Goal: Navigation & Orientation: Find specific page/section

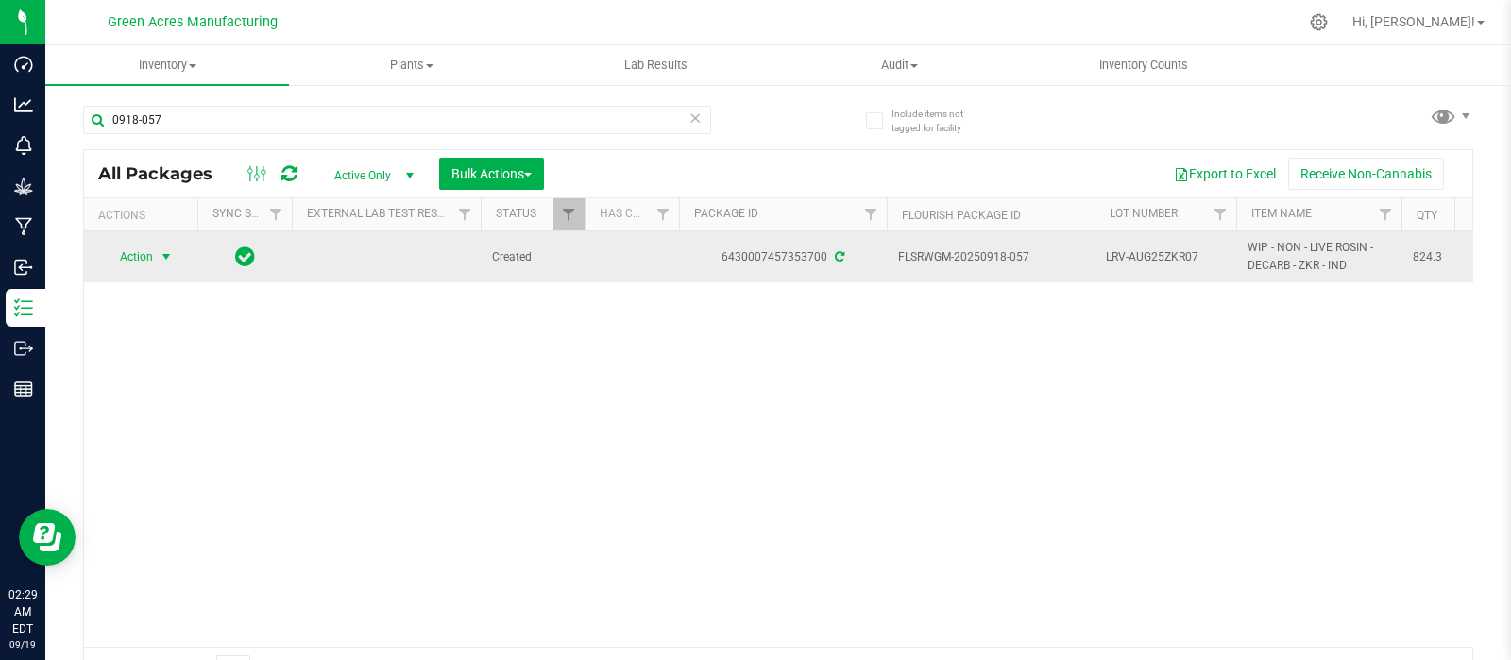
type input "0918-057"
click at [165, 254] on span "select" at bounding box center [166, 256] width 15 height 15
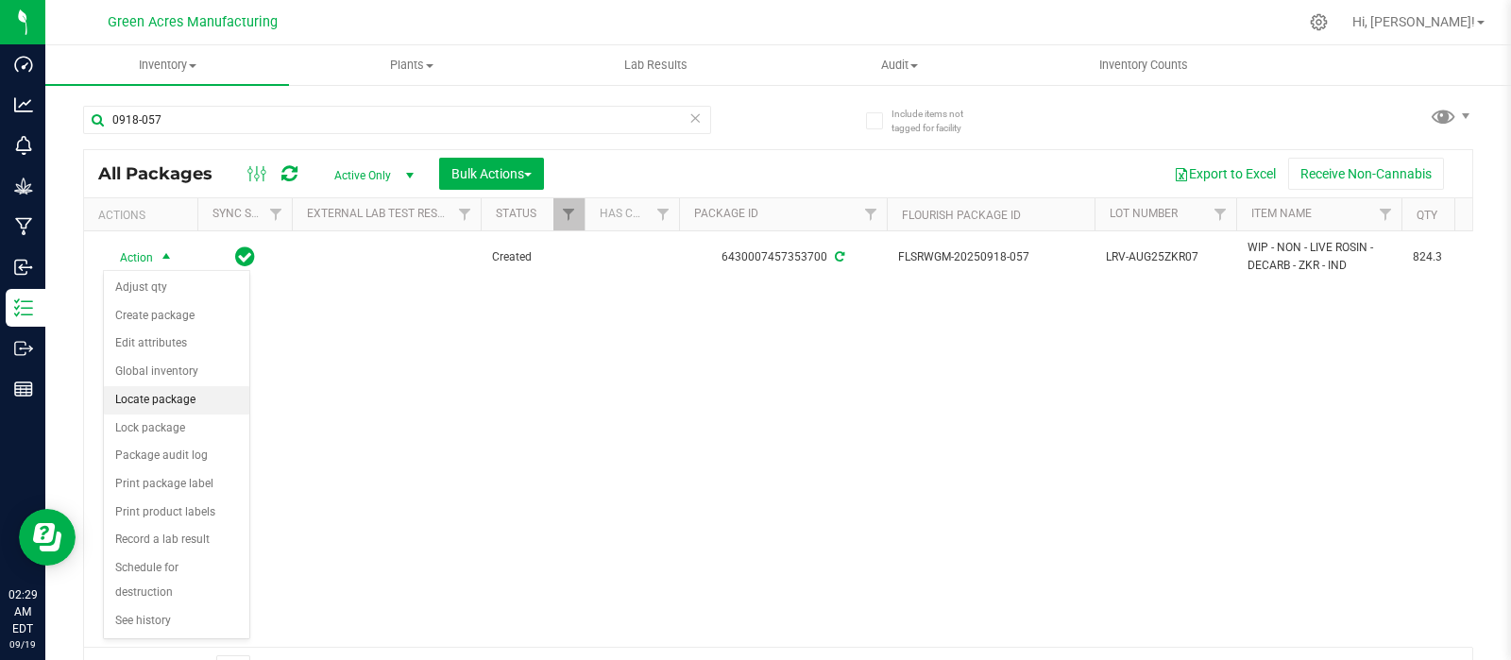
click at [164, 396] on li "Locate package" at bounding box center [176, 400] width 145 height 28
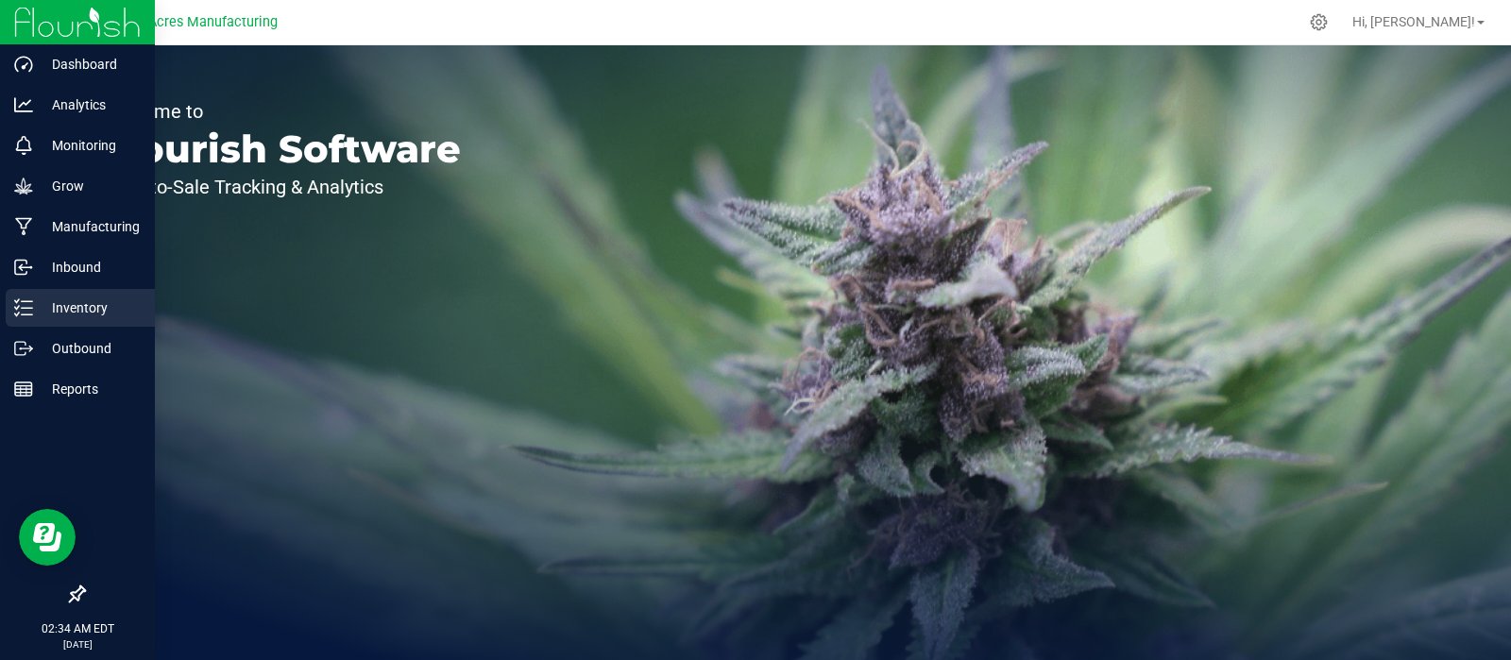
click at [96, 304] on p "Inventory" at bounding box center [89, 308] width 113 height 23
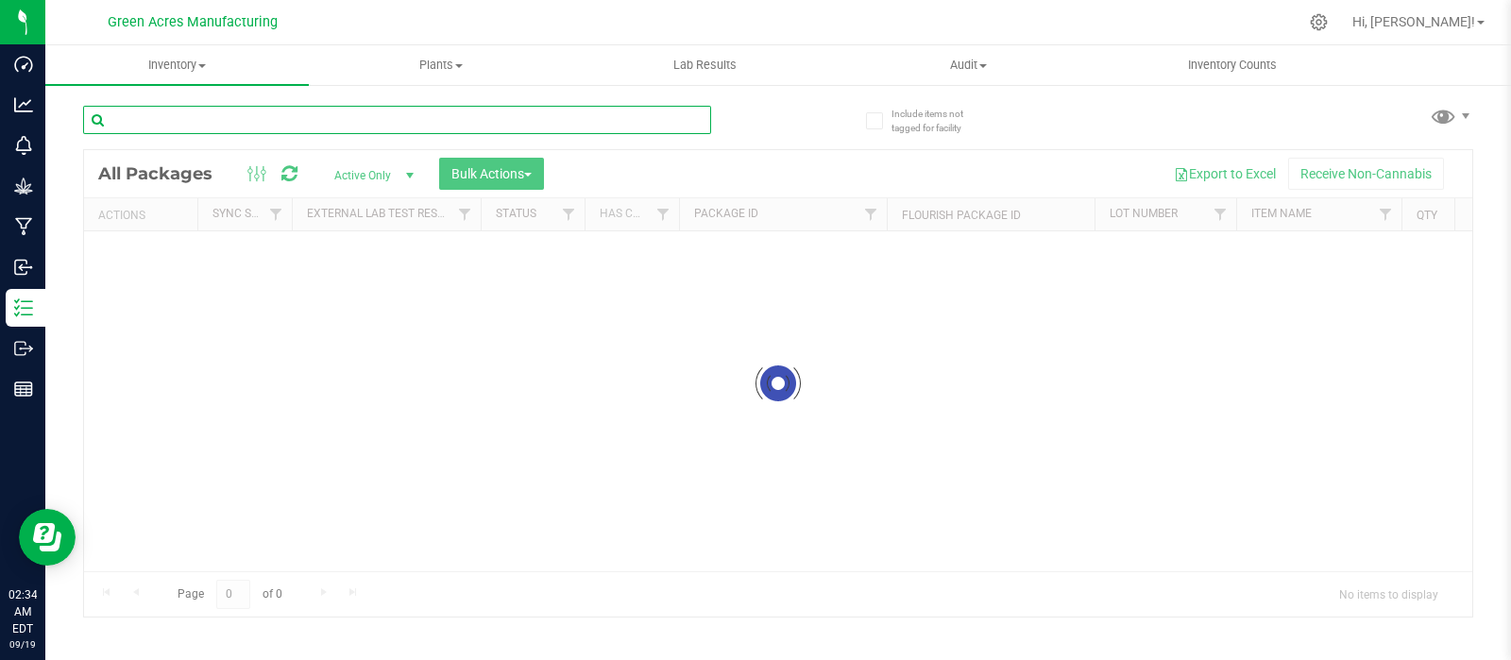
click at [279, 118] on input "text" at bounding box center [397, 120] width 628 height 28
paste input "GA-250625-FFP-33H-TB-CRUMBLE03"
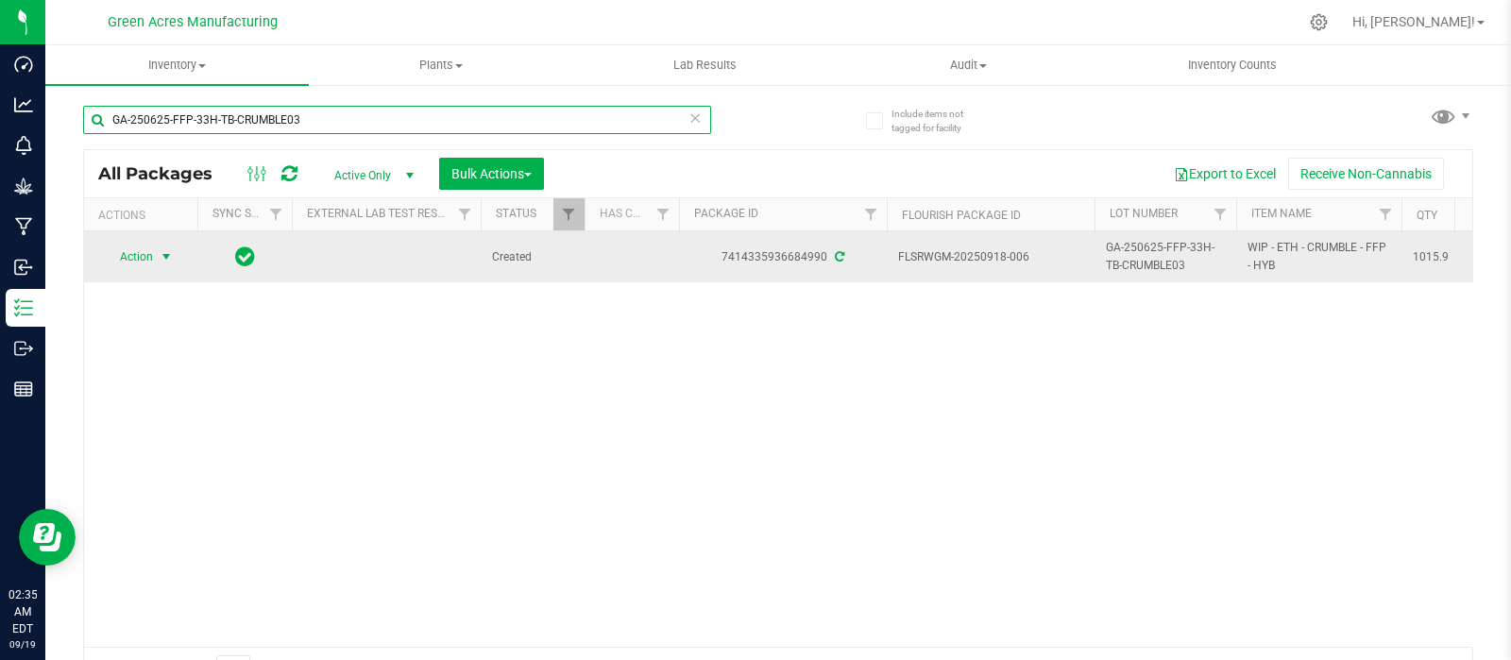
type input "GA-250625-FFP-33H-TB-CRUMBLE03"
click at [168, 252] on span "select" at bounding box center [166, 256] width 15 height 15
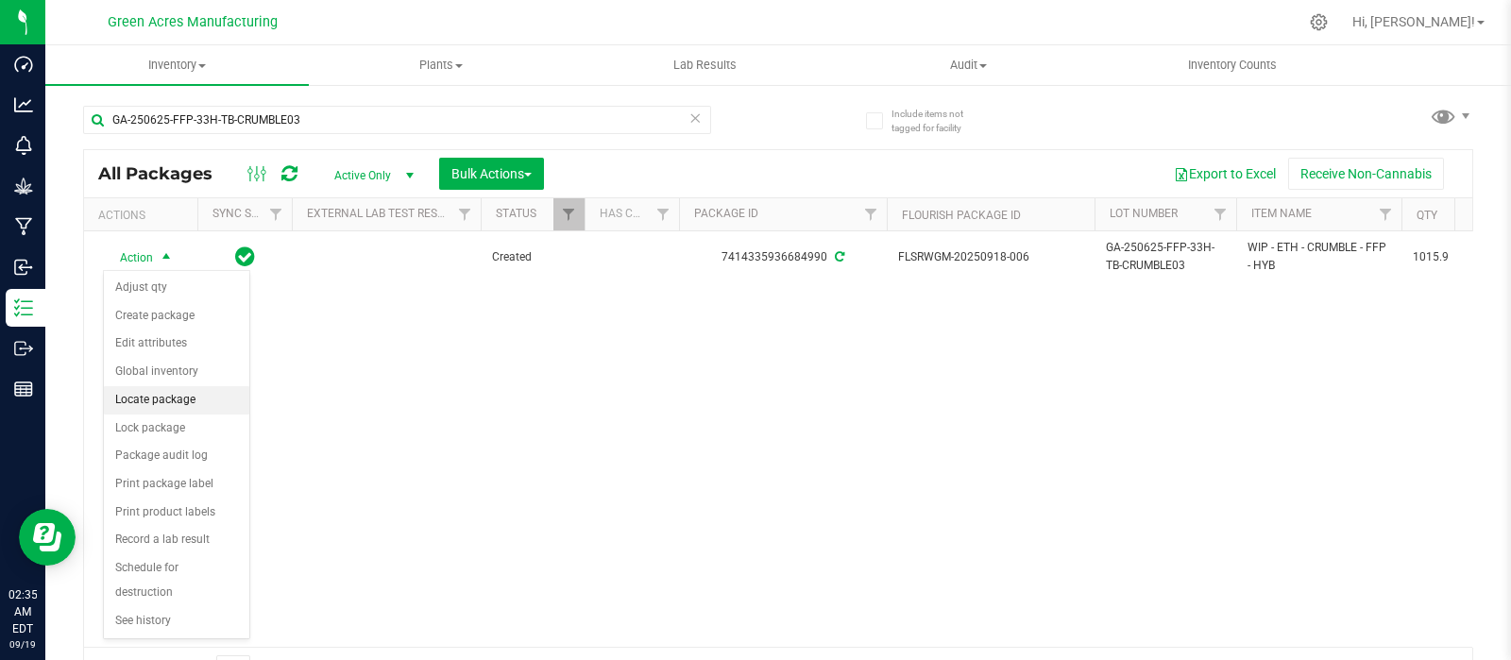
click at [137, 392] on li "Locate package" at bounding box center [176, 400] width 145 height 28
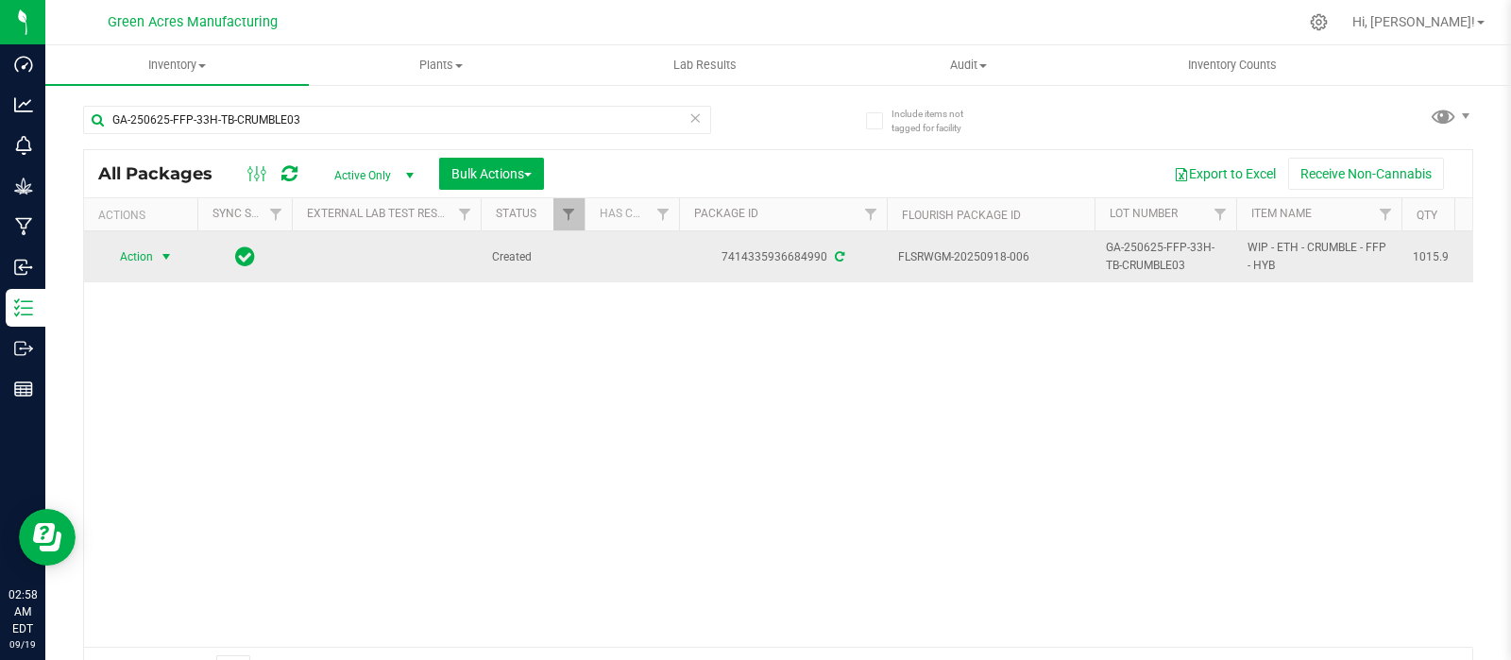
click at [161, 257] on span "select" at bounding box center [166, 256] width 15 height 15
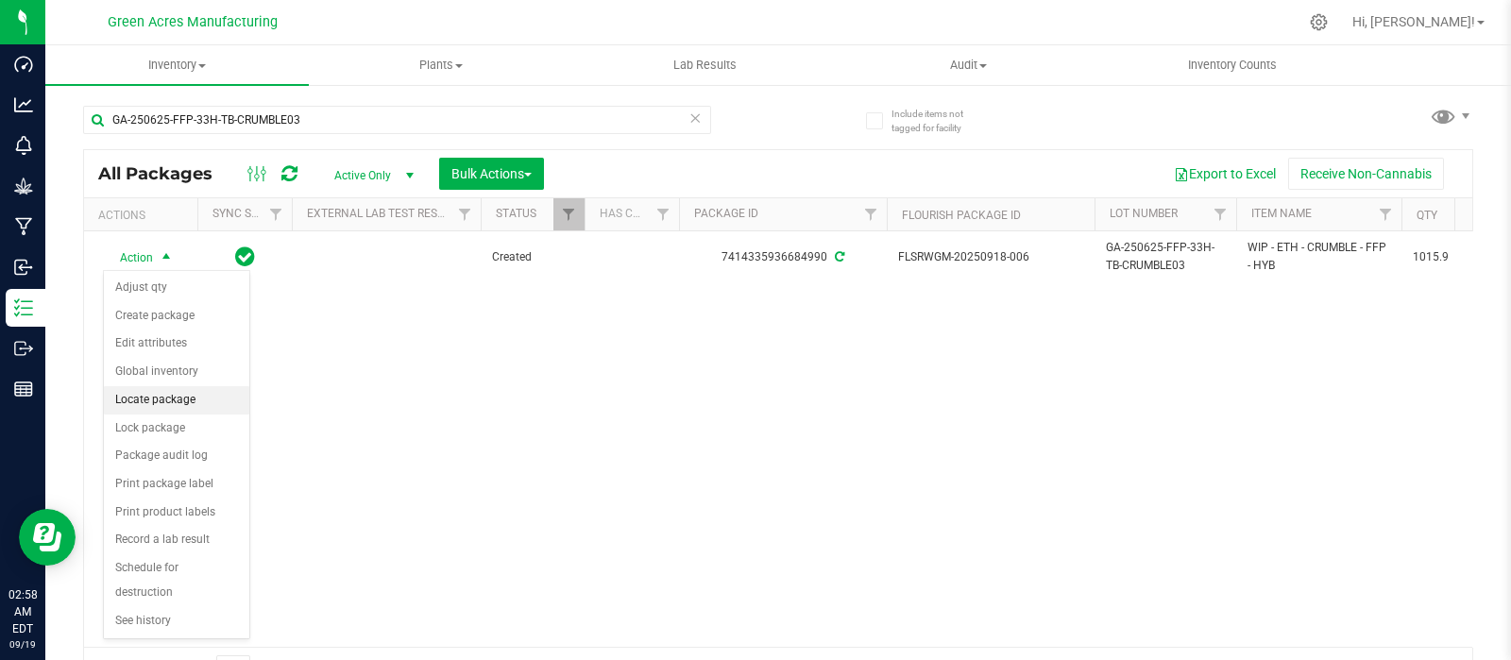
click at [148, 396] on li "Locate package" at bounding box center [176, 400] width 145 height 28
